Goal: Information Seeking & Learning: Check status

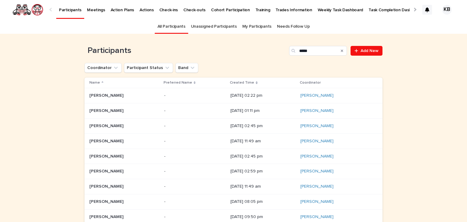
scroll to position [39, 0]
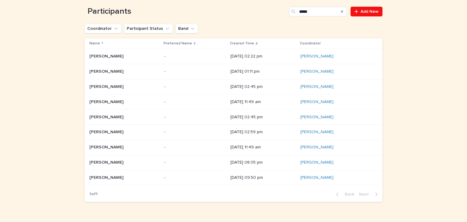
click at [102, 14] on h1 "Participants" at bounding box center [185, 12] width 202 height 10
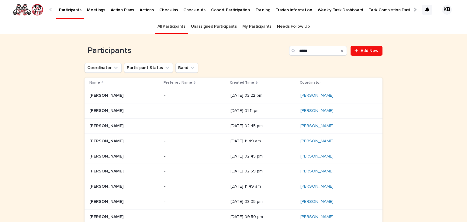
click at [67, 8] on p "Participants" at bounding box center [70, 6] width 22 height 13
click at [302, 49] on input "Search" at bounding box center [318, 51] width 58 height 10
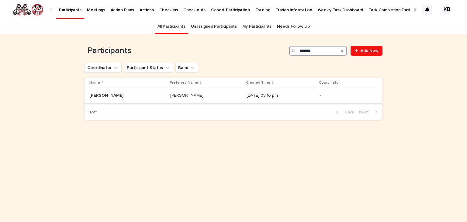
type input "*******"
click at [284, 93] on div "[DATE] 03:16 pm" at bounding box center [280, 95] width 68 height 6
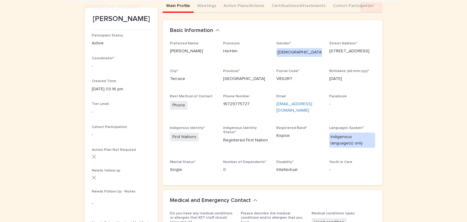
scroll to position [57, 0]
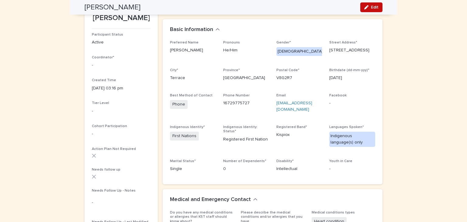
click at [365, 9] on icon "button" at bounding box center [366, 7] width 4 height 4
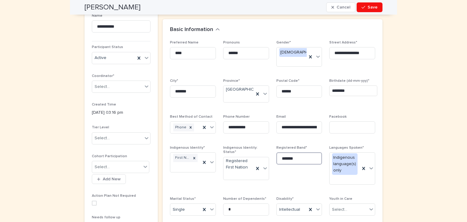
click at [298, 156] on input "*******" at bounding box center [299, 158] width 46 height 12
type input "*********"
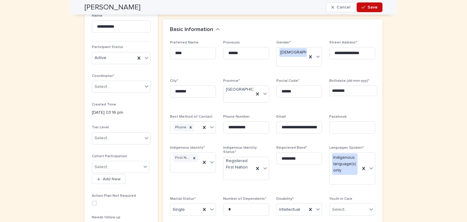
click at [364, 8] on div "button" at bounding box center [364, 7] width 6 height 4
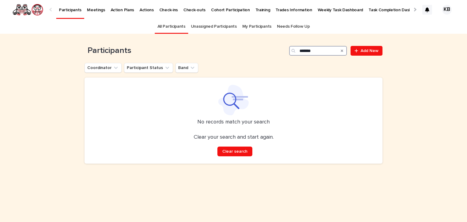
click at [327, 51] on input "*******" at bounding box center [318, 51] width 58 height 10
type input "*"
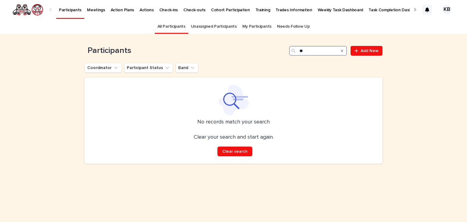
type input "*"
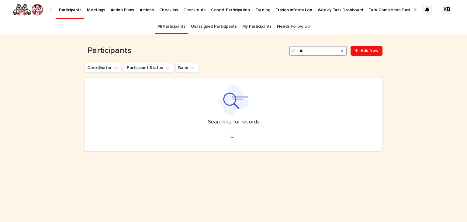
type input "*"
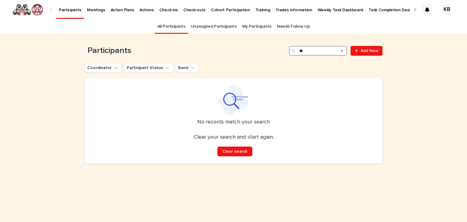
type input "*"
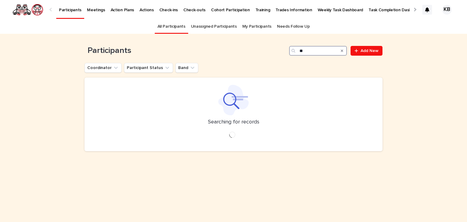
type input "*"
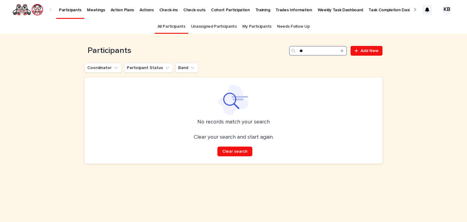
type input "*"
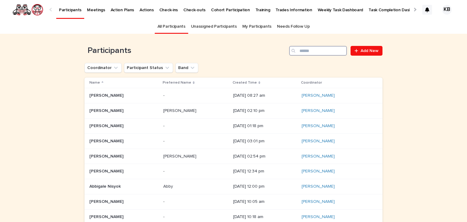
drag, startPoint x: 278, startPoint y: 10, endPoint x: 310, endPoint y: 49, distance: 50.3
click at [310, 49] on input "Search" at bounding box center [318, 51] width 58 height 10
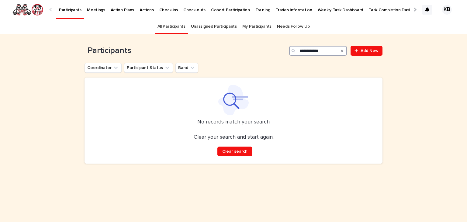
type input "**********"
click at [329, 49] on input "**********" at bounding box center [318, 51] width 58 height 10
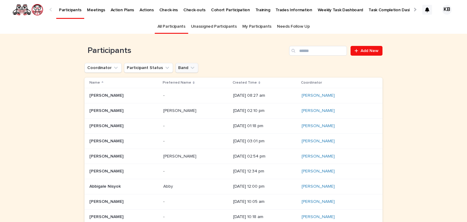
click at [181, 69] on button "Band" at bounding box center [186, 68] width 23 height 10
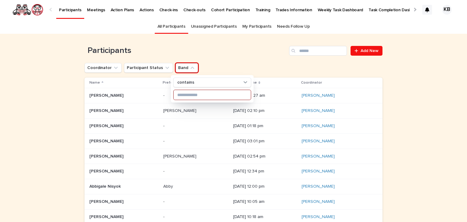
click at [191, 98] on input at bounding box center [212, 95] width 77 height 10
paste input "**********"
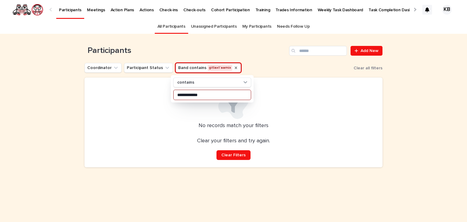
type input "**********"
click at [233, 68] on icon "Band" at bounding box center [235, 67] width 5 height 5
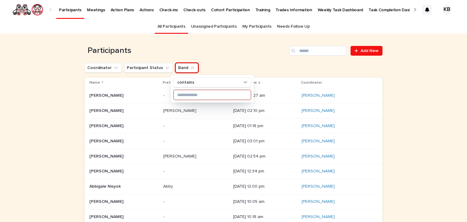
click at [212, 94] on input at bounding box center [212, 95] width 77 height 10
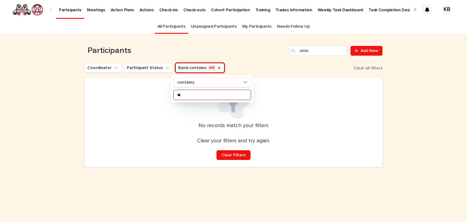
type input "*"
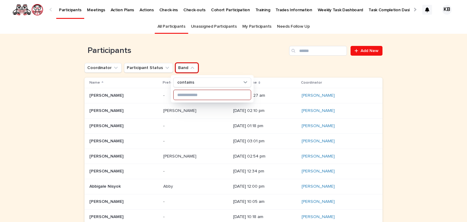
click at [212, 97] on input at bounding box center [212, 95] width 77 height 10
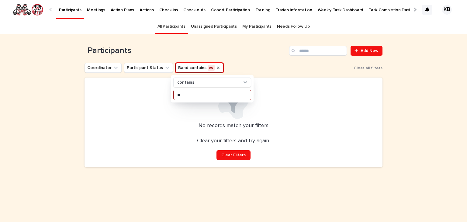
type input "*"
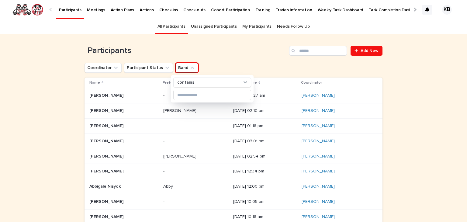
click at [237, 55] on h1 "Participants" at bounding box center [185, 51] width 202 height 10
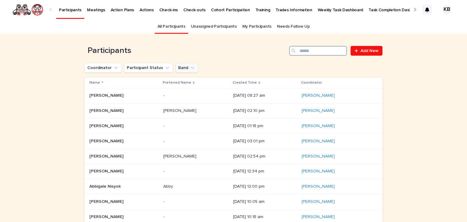
click at [302, 53] on input "Search" at bounding box center [318, 51] width 58 height 10
click at [177, 68] on button "Band" at bounding box center [186, 68] width 23 height 10
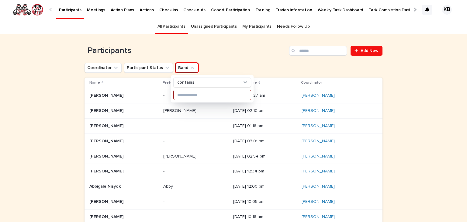
click at [196, 96] on input at bounding box center [212, 95] width 77 height 10
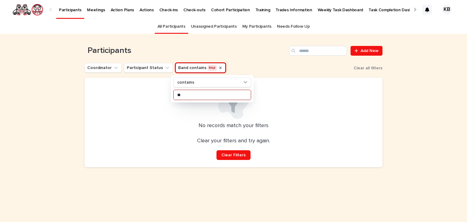
type input "*"
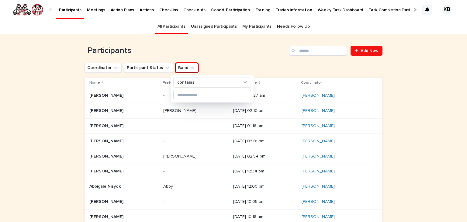
click at [252, 57] on div "Participants Add New" at bounding box center [233, 48] width 298 height 29
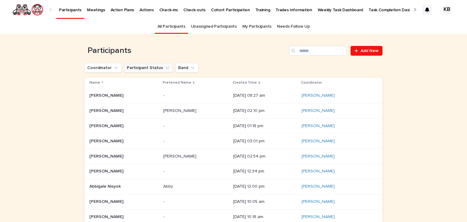
click at [151, 65] on button "Participant Status" at bounding box center [148, 68] width 49 height 10
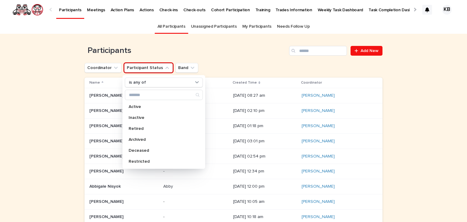
click at [151, 65] on button "Participant Status" at bounding box center [148, 68] width 49 height 10
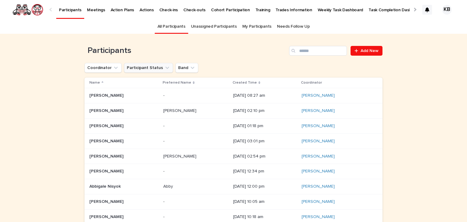
click at [138, 66] on button "Participant Status" at bounding box center [148, 68] width 49 height 10
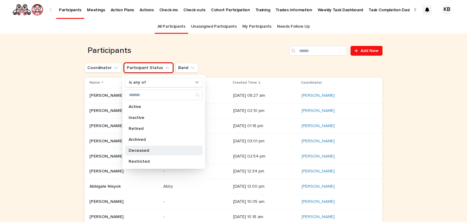
click at [136, 148] on p "Deceased" at bounding box center [161, 150] width 64 height 4
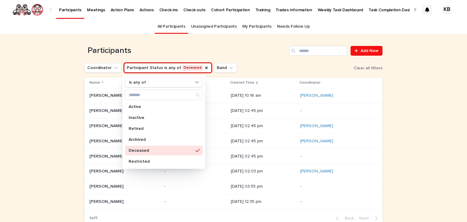
click at [422, 117] on div "Loading... Saving… Loading... Saving… Participants Add New Coordinator Particip…" at bounding box center [233, 147] width 467 height 227
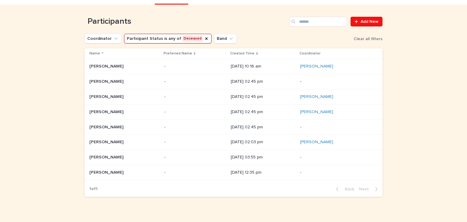
scroll to position [29, 0]
drag, startPoint x: 459, startPoint y: 72, endPoint x: 456, endPoint y: 57, distance: 14.5
click at [456, 57] on div "Loading... Saving… Loading... Saving… Participants Add New Coordinator Particip…" at bounding box center [233, 118] width 467 height 227
click at [103, 146] on div "Sebastian Moore Sebastian Moore" at bounding box center [124, 142] width 70 height 10
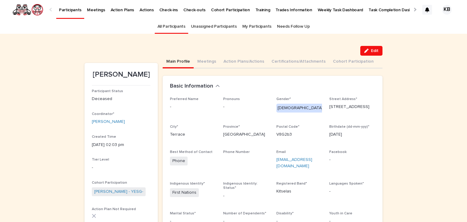
click at [72, 12] on p "Participants" at bounding box center [70, 6] width 22 height 13
